Goal: Find specific page/section: Find specific page/section

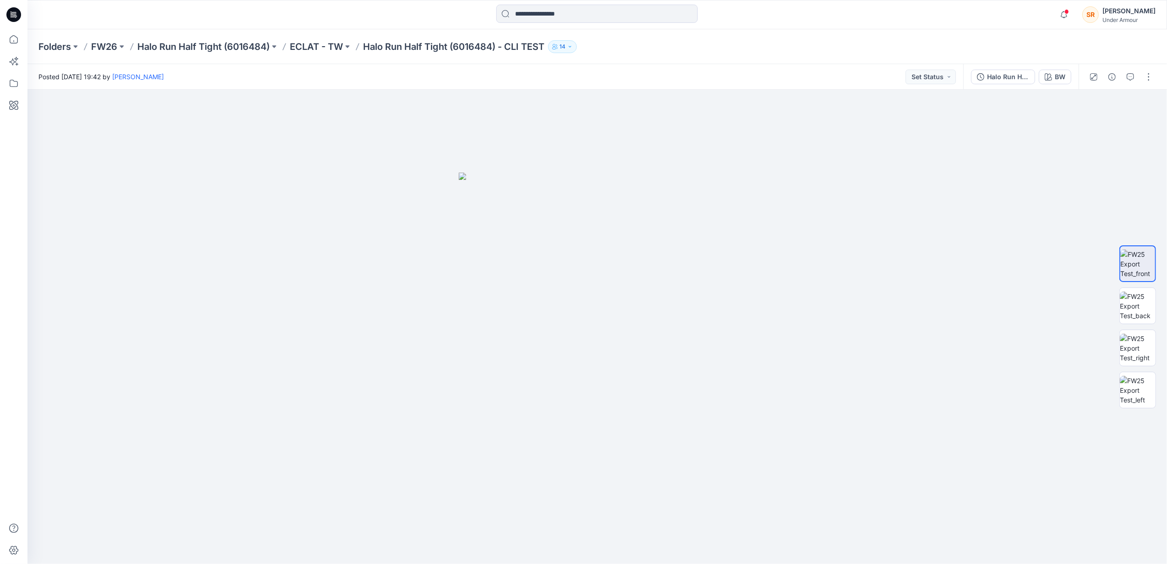
click at [558, 45] on icon "button" at bounding box center [554, 46] width 5 height 5
click at [839, 141] on div at bounding box center [597, 327] width 1140 height 474
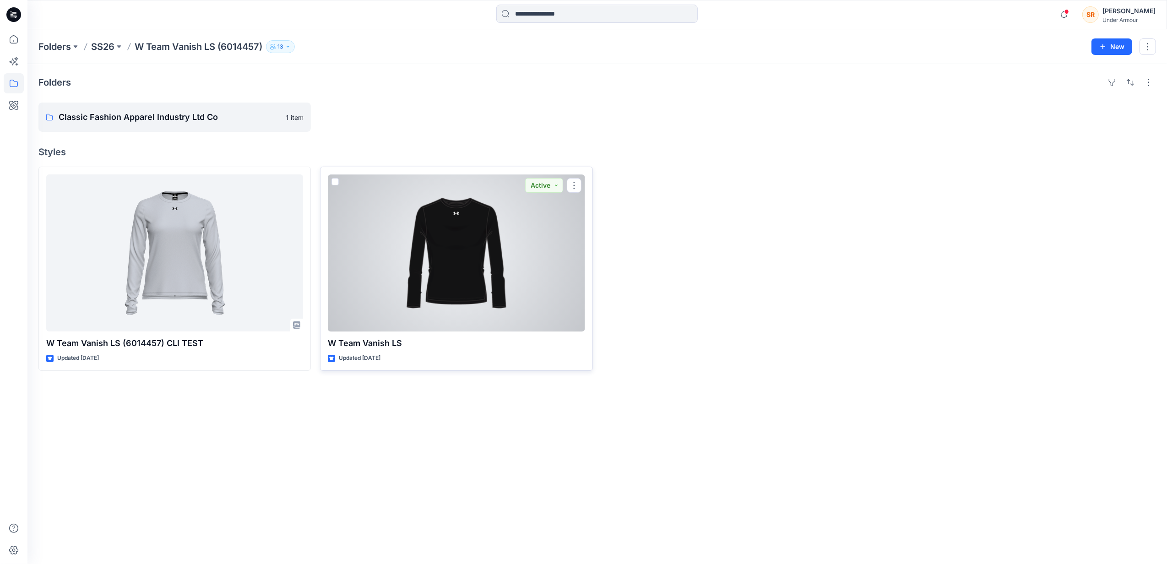
click at [501, 273] on div at bounding box center [456, 252] width 257 height 157
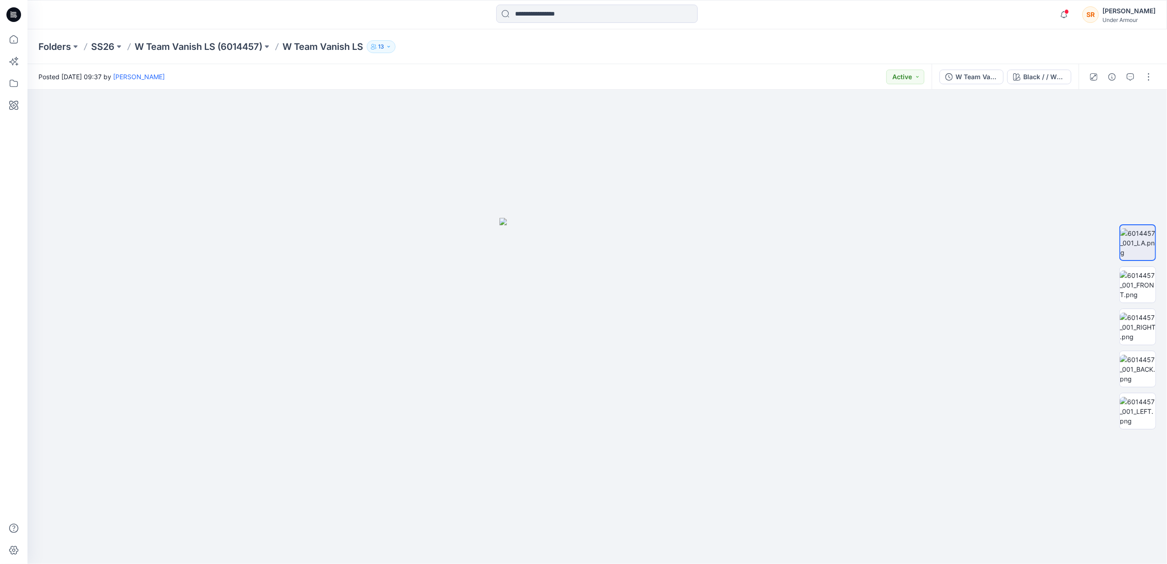
click at [384, 48] on p "13" at bounding box center [381, 47] width 6 height 10
click at [310, 97] on div at bounding box center [597, 327] width 1140 height 474
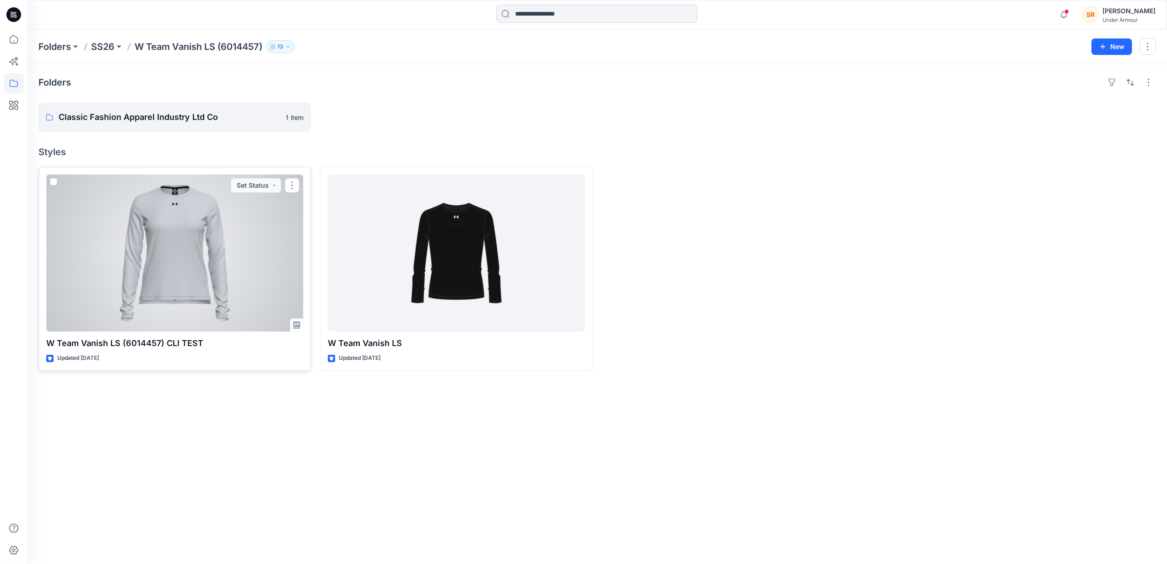
click at [195, 222] on div at bounding box center [174, 252] width 257 height 157
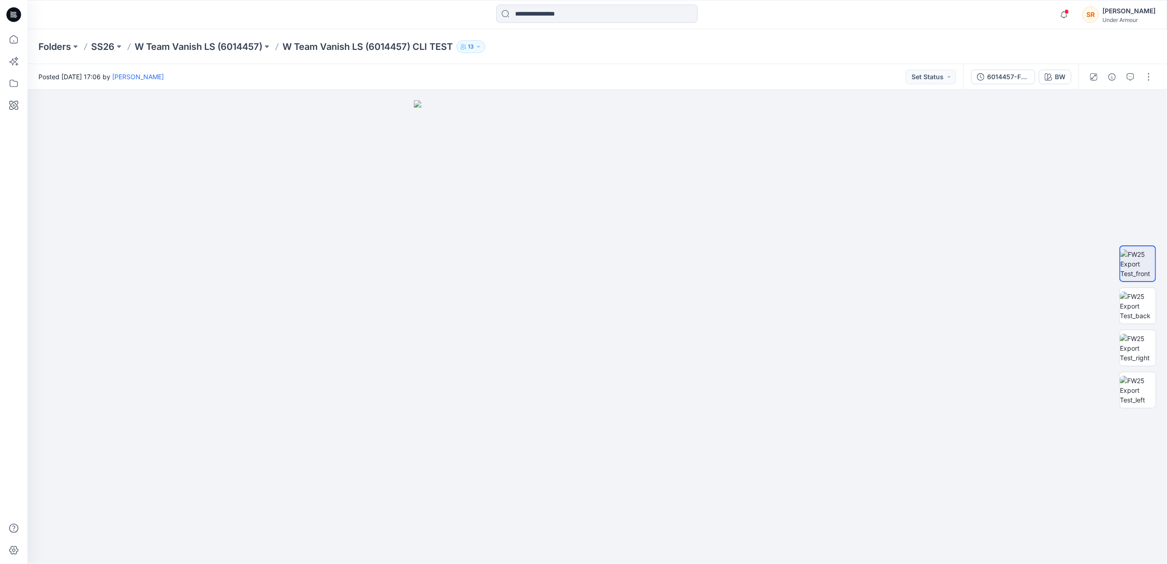
click at [481, 44] on icon "button" at bounding box center [478, 46] width 5 height 5
